Goal: Information Seeking & Learning: Learn about a topic

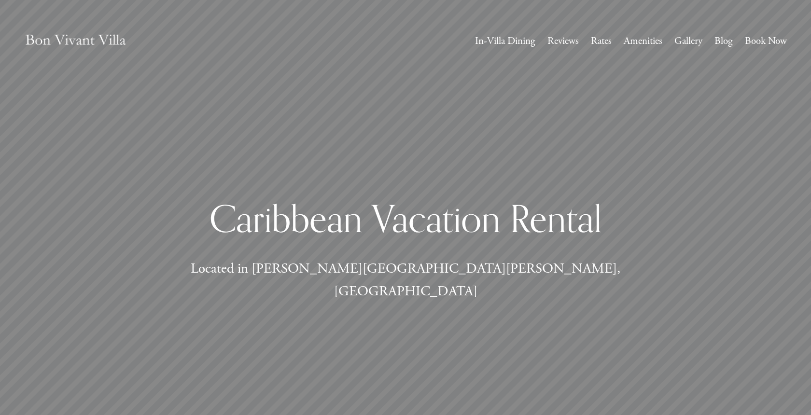
click at [565, 44] on link "Reviews" at bounding box center [563, 41] width 31 height 18
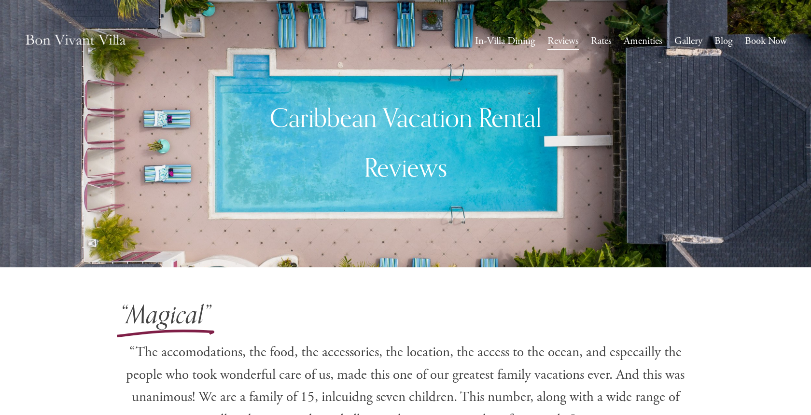
click at [604, 44] on link "Rates" at bounding box center [601, 41] width 21 height 18
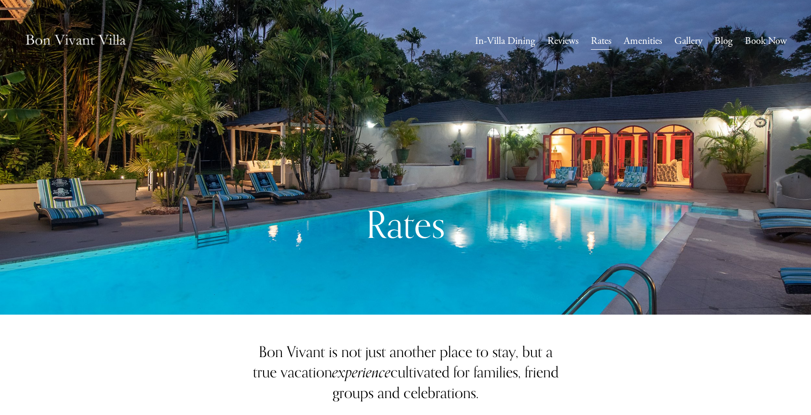
click at [631, 45] on link "Amenities" at bounding box center [643, 41] width 39 height 18
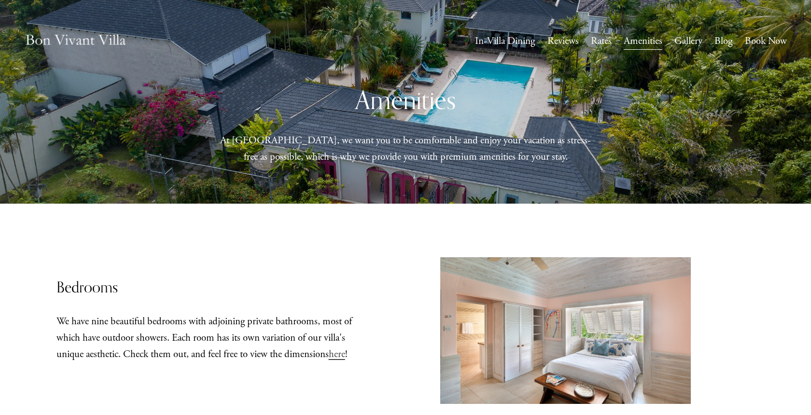
click at [694, 42] on link "Gallery" at bounding box center [689, 41] width 28 height 18
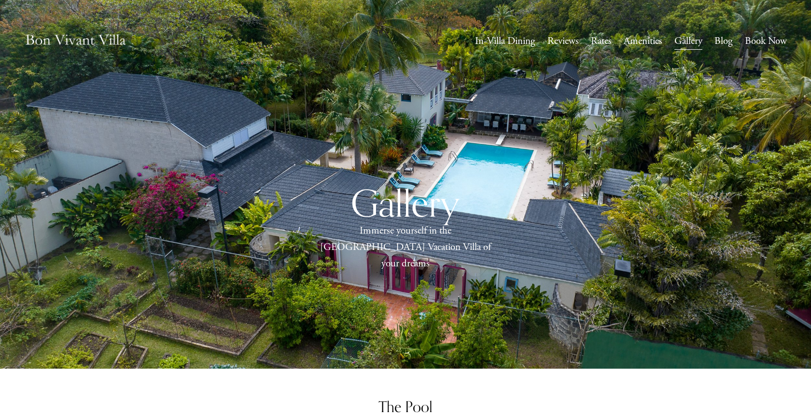
click at [556, 39] on link "Reviews" at bounding box center [563, 41] width 31 height 18
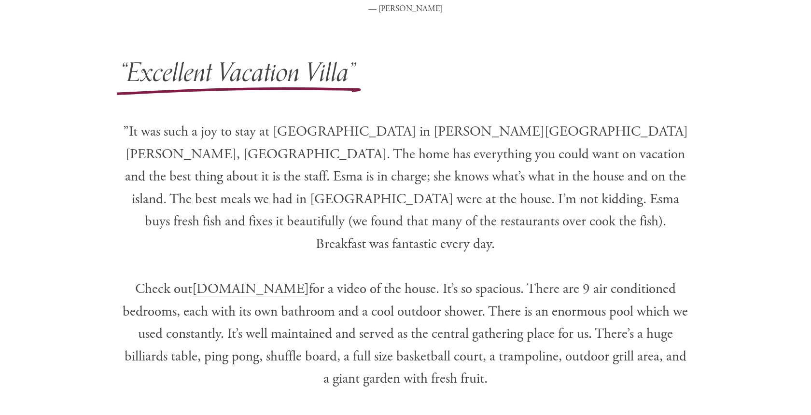
scroll to position [502, 0]
click at [273, 281] on span "BonVivantVilla.com" at bounding box center [250, 290] width 117 height 18
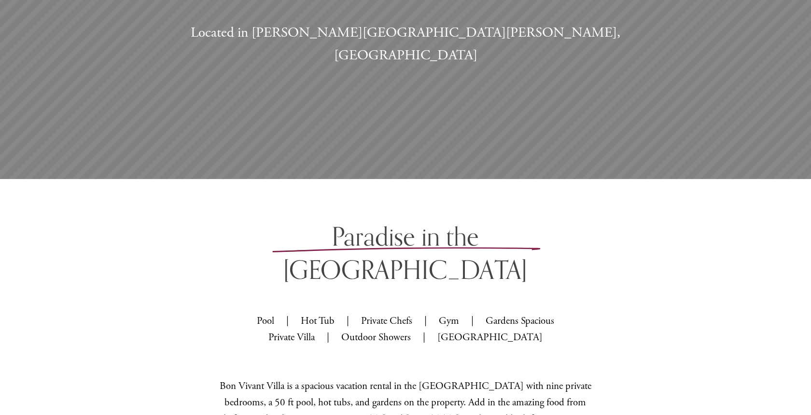
scroll to position [233, 0]
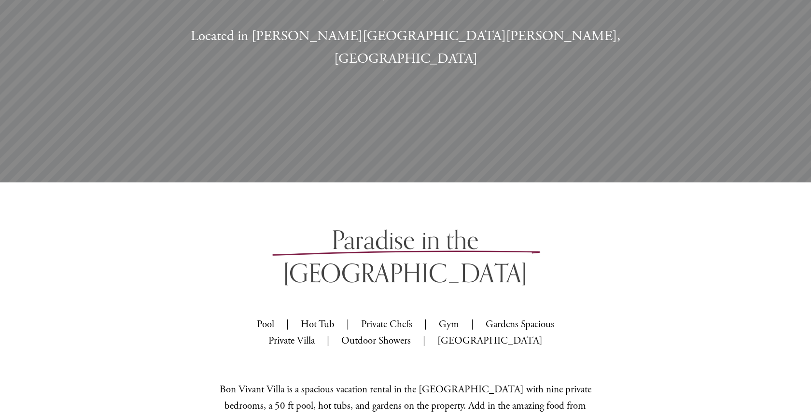
click at [311, 317] on p "Pool | Hot Tub | Private Chefs | Gym | Gardens Spacious Private Villa | Outdoor…" at bounding box center [405, 333] width 315 height 32
click at [388, 317] on p "Pool | Hot Tub | Private Chefs | Gym | Gardens Spacious Private Villa | Outdoor…" at bounding box center [405, 333] width 315 height 32
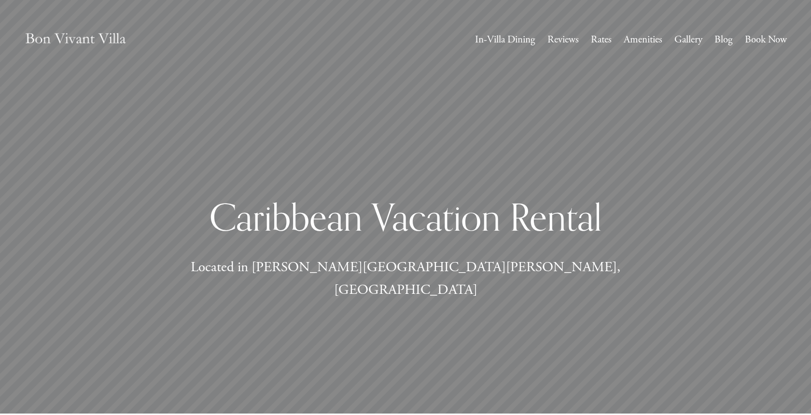
scroll to position [0, 0]
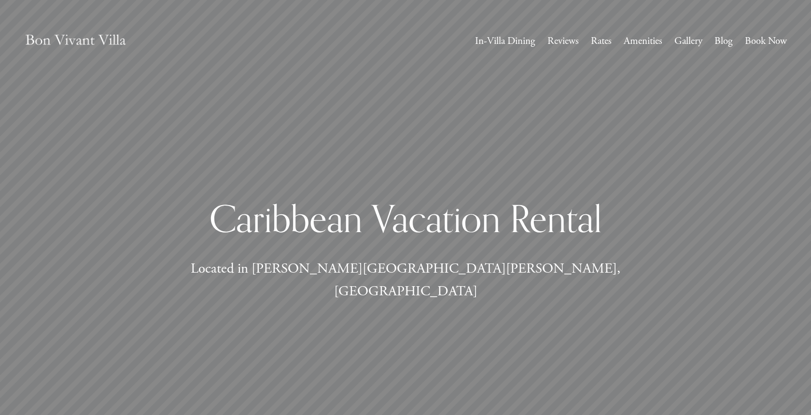
click at [759, 43] on link "Book Now" at bounding box center [766, 41] width 42 height 18
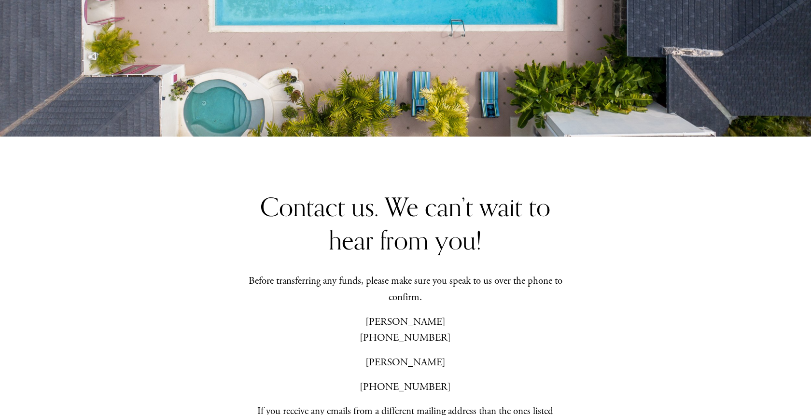
scroll to position [231, 0]
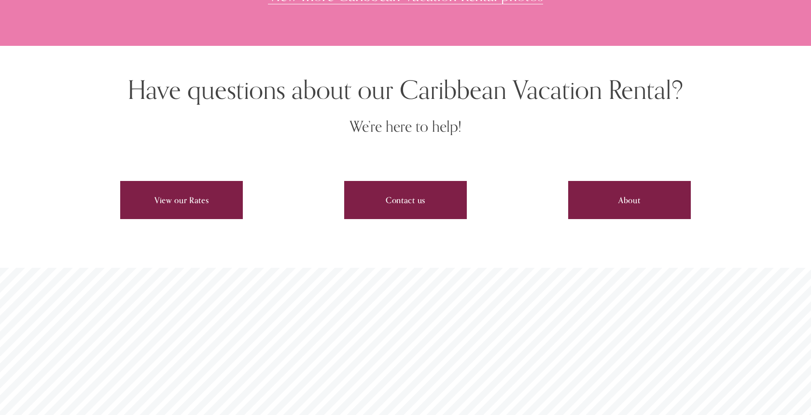
scroll to position [3242, 0]
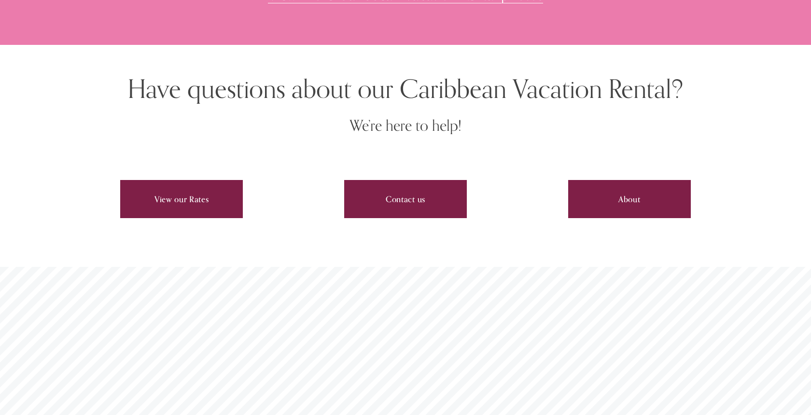
click at [168, 180] on link "View our Rates" at bounding box center [181, 199] width 123 height 38
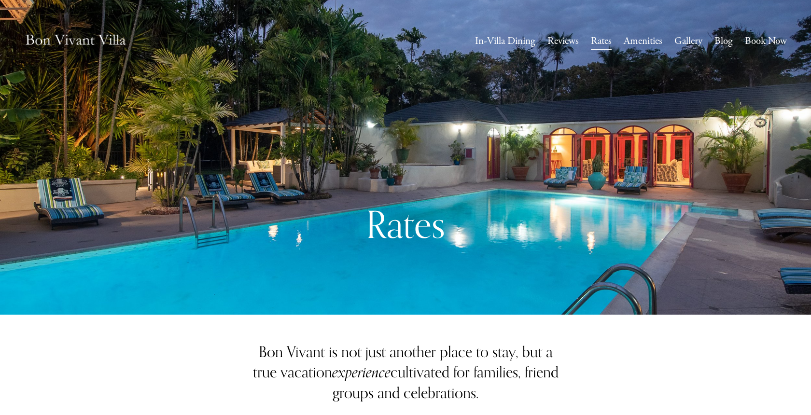
click at [688, 44] on link "Gallery" at bounding box center [689, 41] width 28 height 18
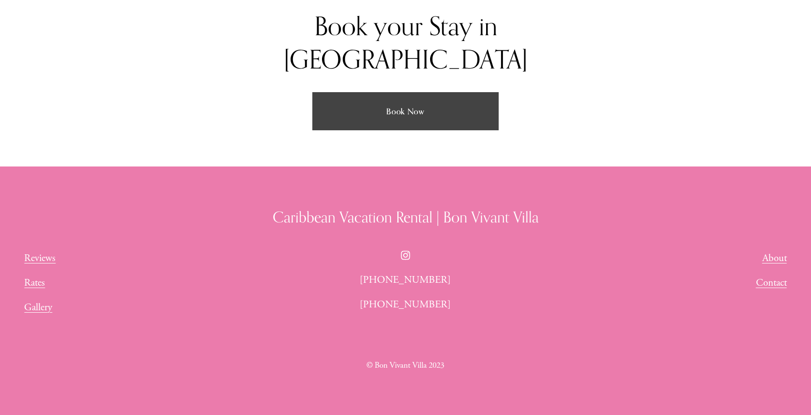
scroll to position [2209, 0]
